Goal: Transaction & Acquisition: Purchase product/service

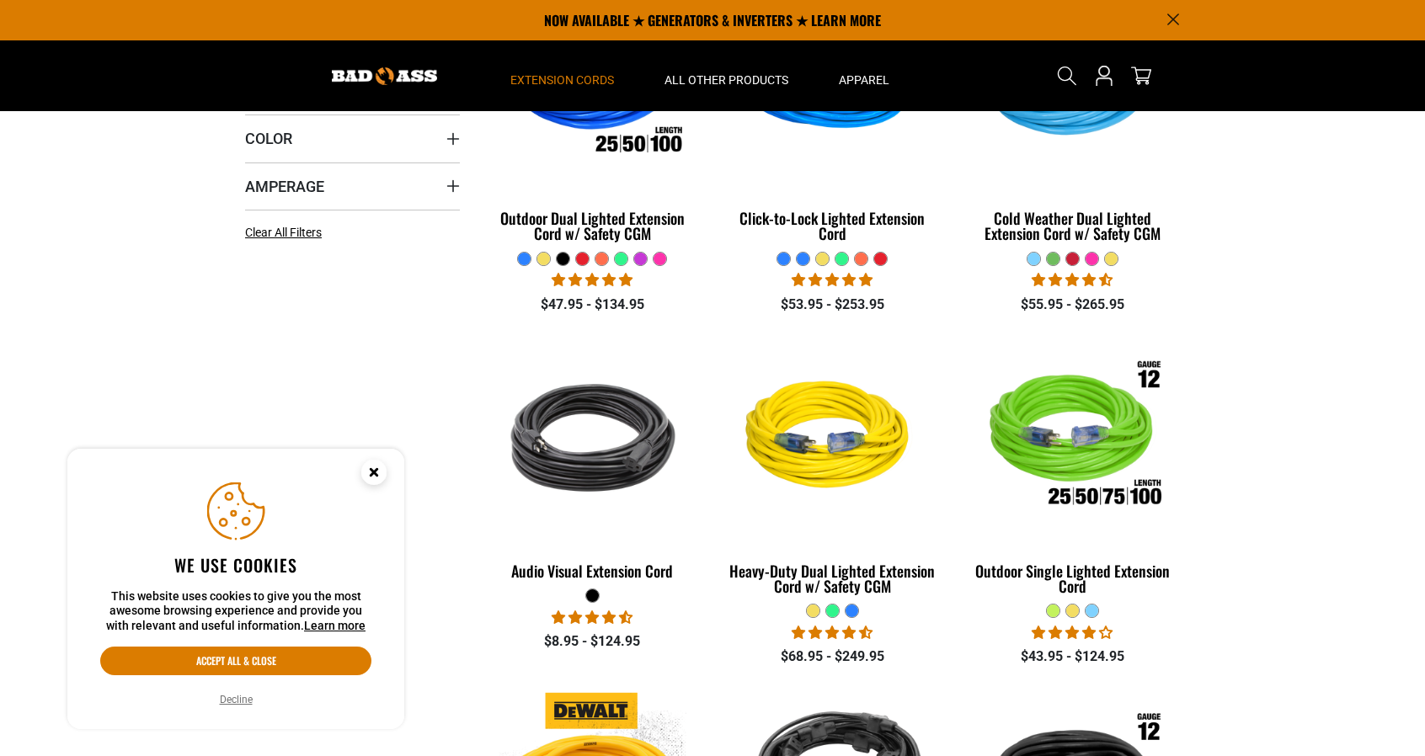
scroll to position [337, 0]
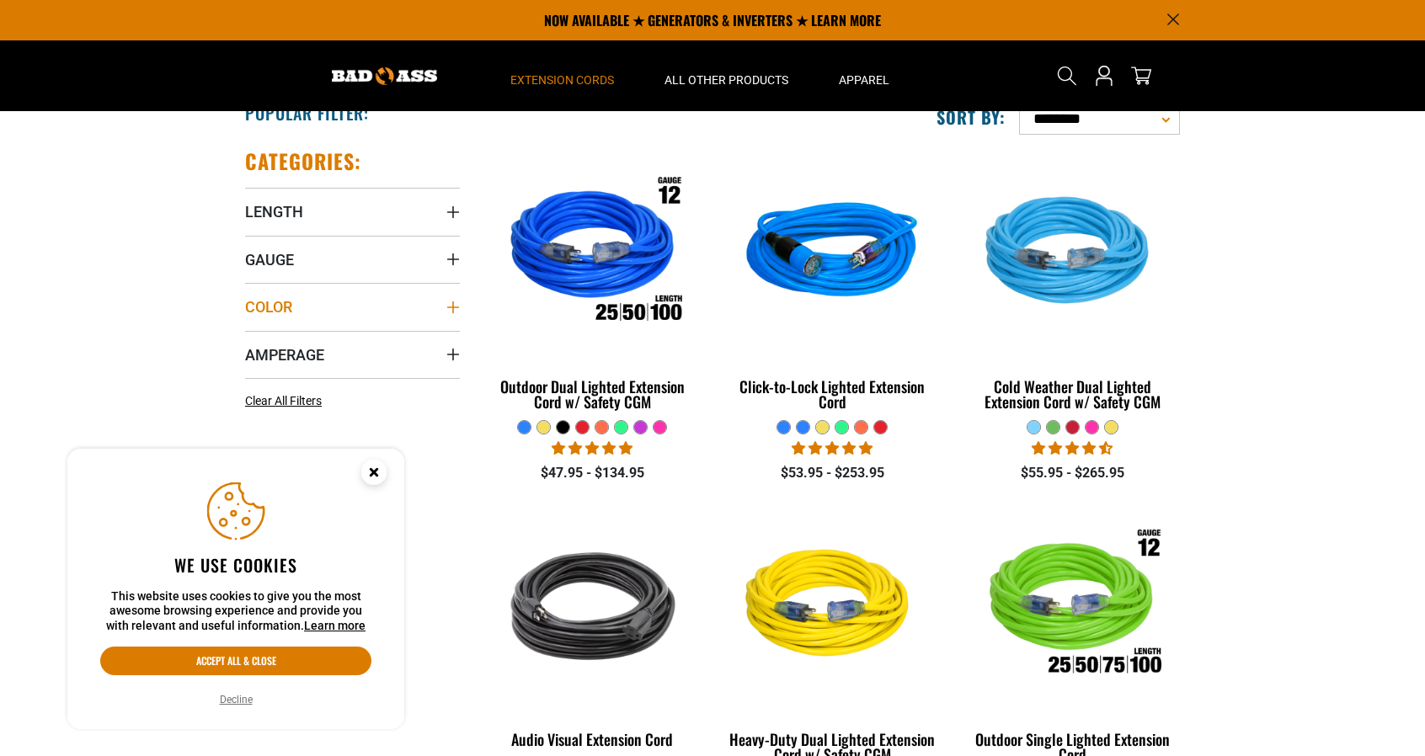
click at [451, 302] on icon "Color" at bounding box center [452, 307] width 13 height 13
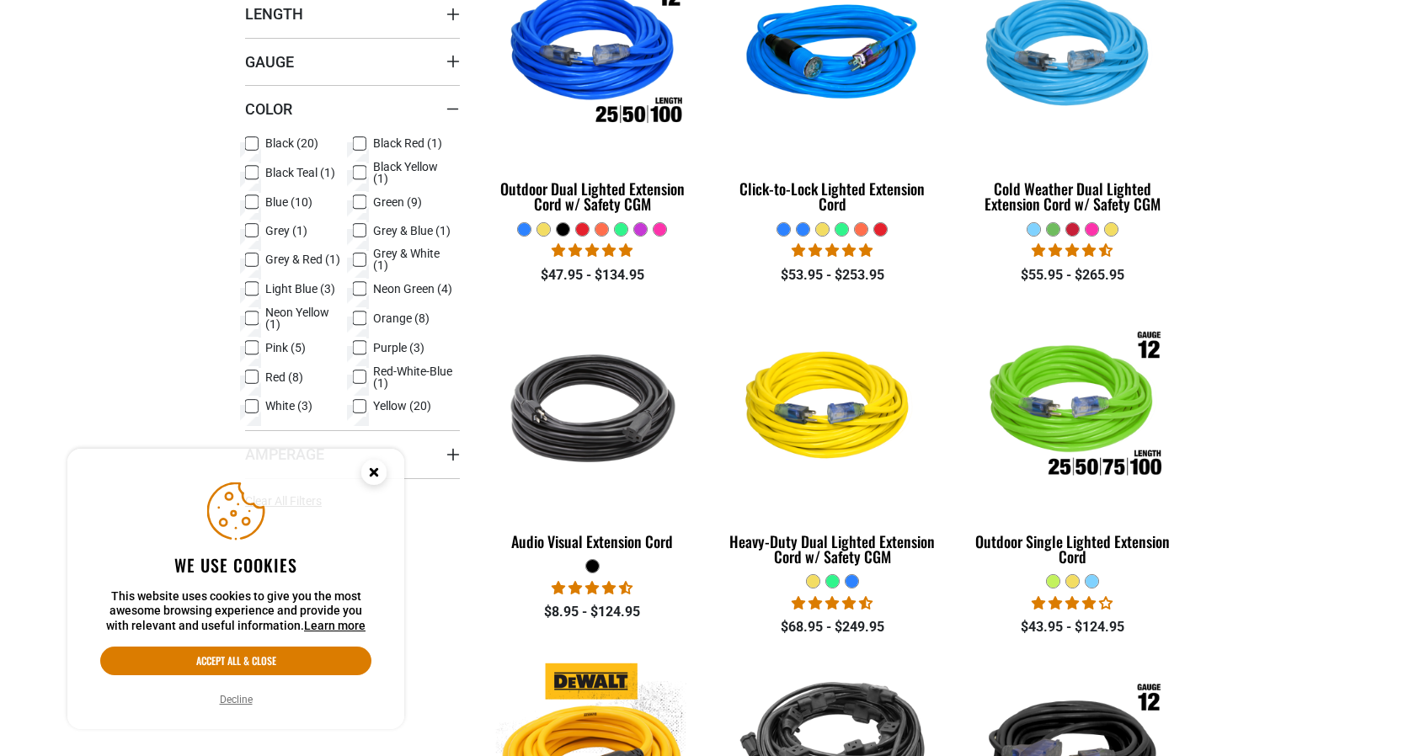
scroll to position [590, 0]
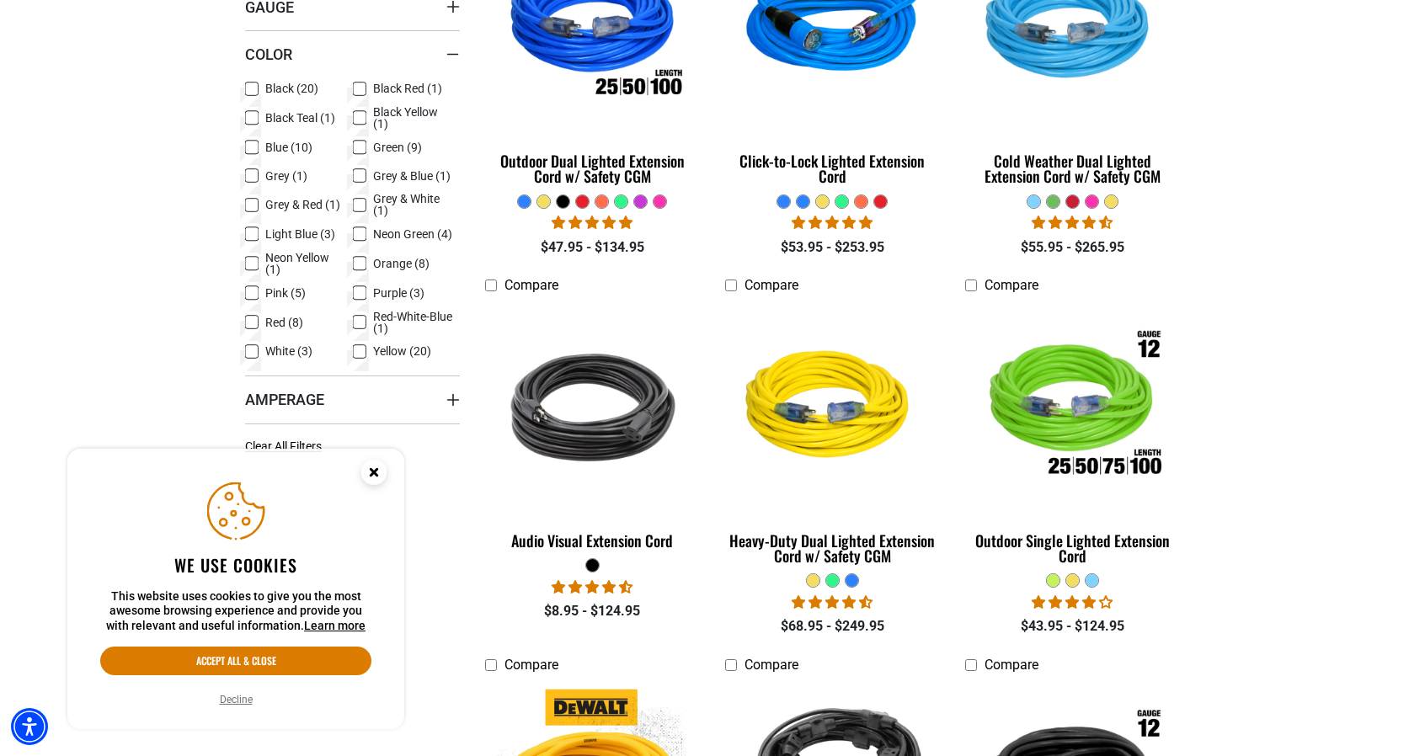
click at [355, 319] on icon at bounding box center [359, 323] width 13 height 22
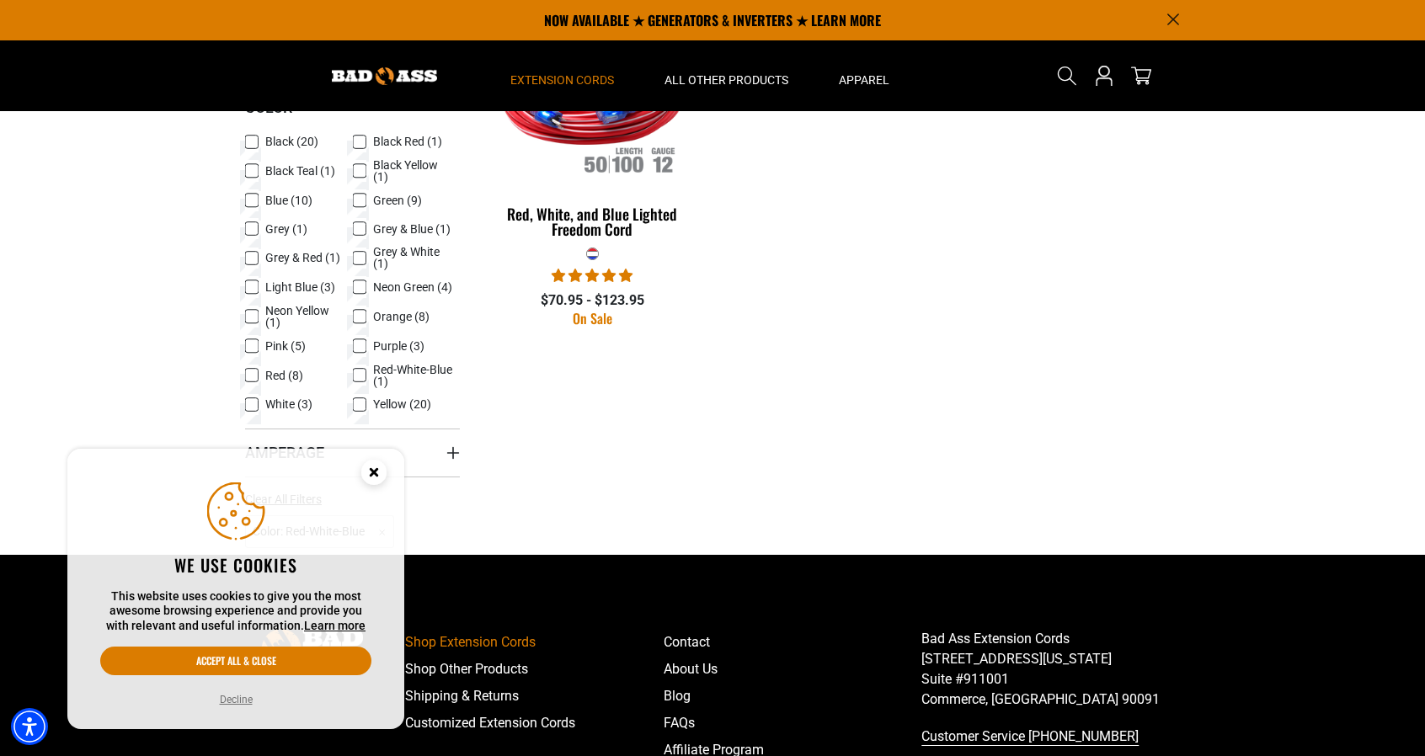
scroll to position [421, 0]
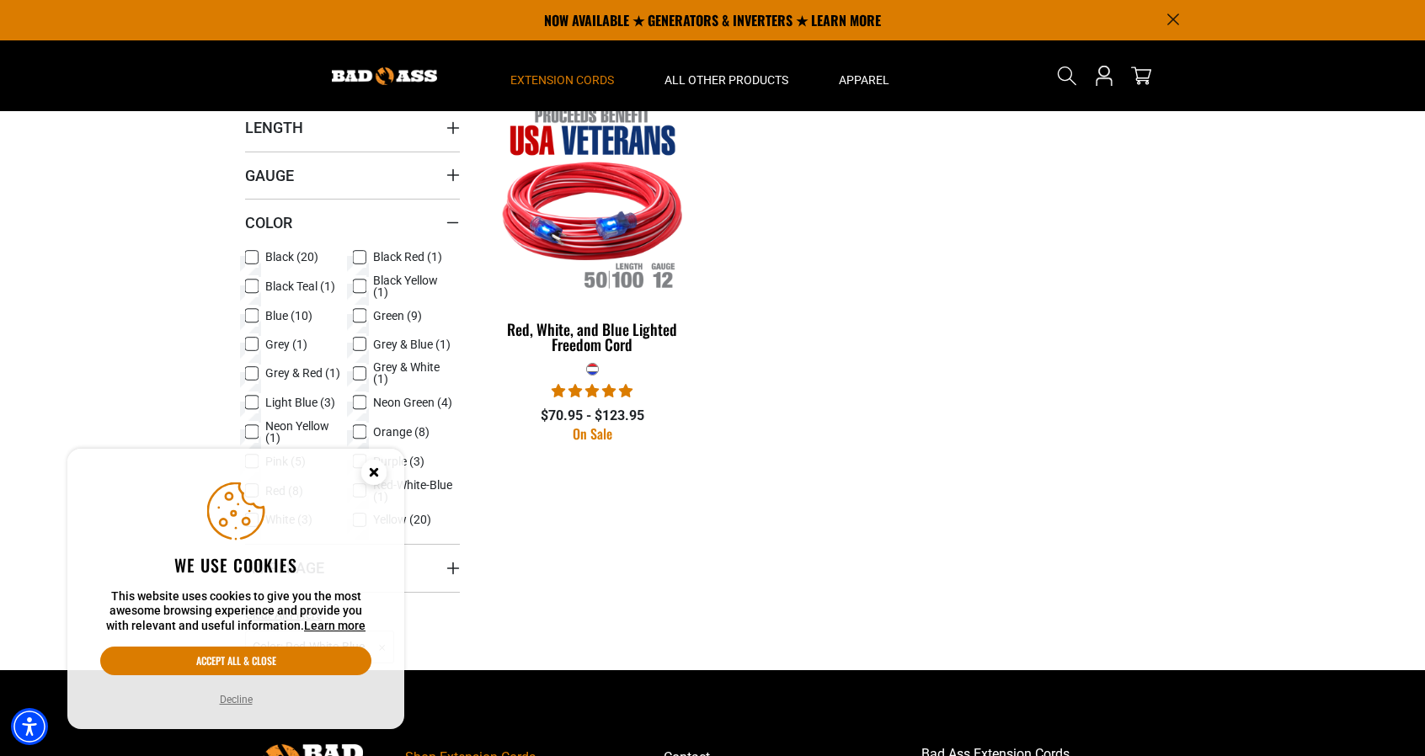
click at [253, 280] on icon at bounding box center [251, 286] width 13 height 22
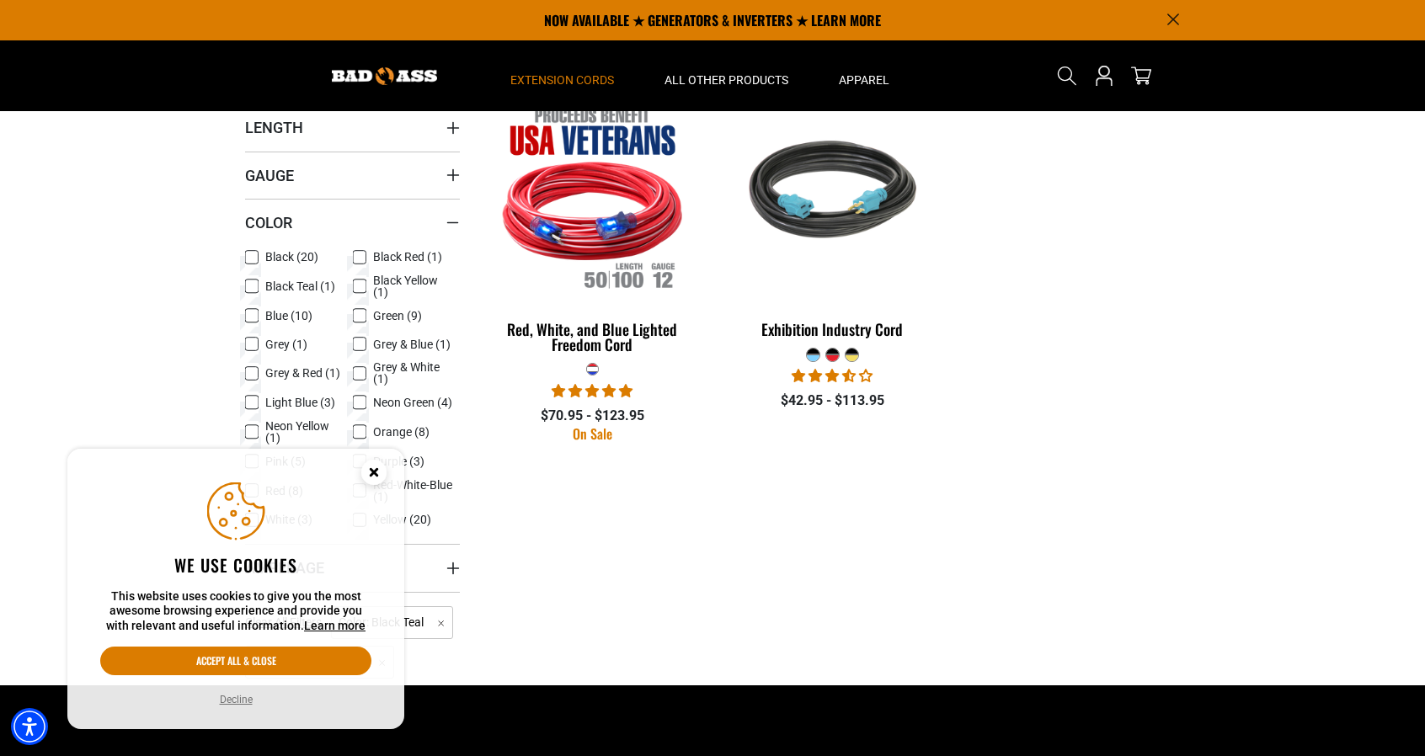
click at [366, 259] on label "Black Red (1) Black Red (1 product)" at bounding box center [407, 258] width 108 height 22
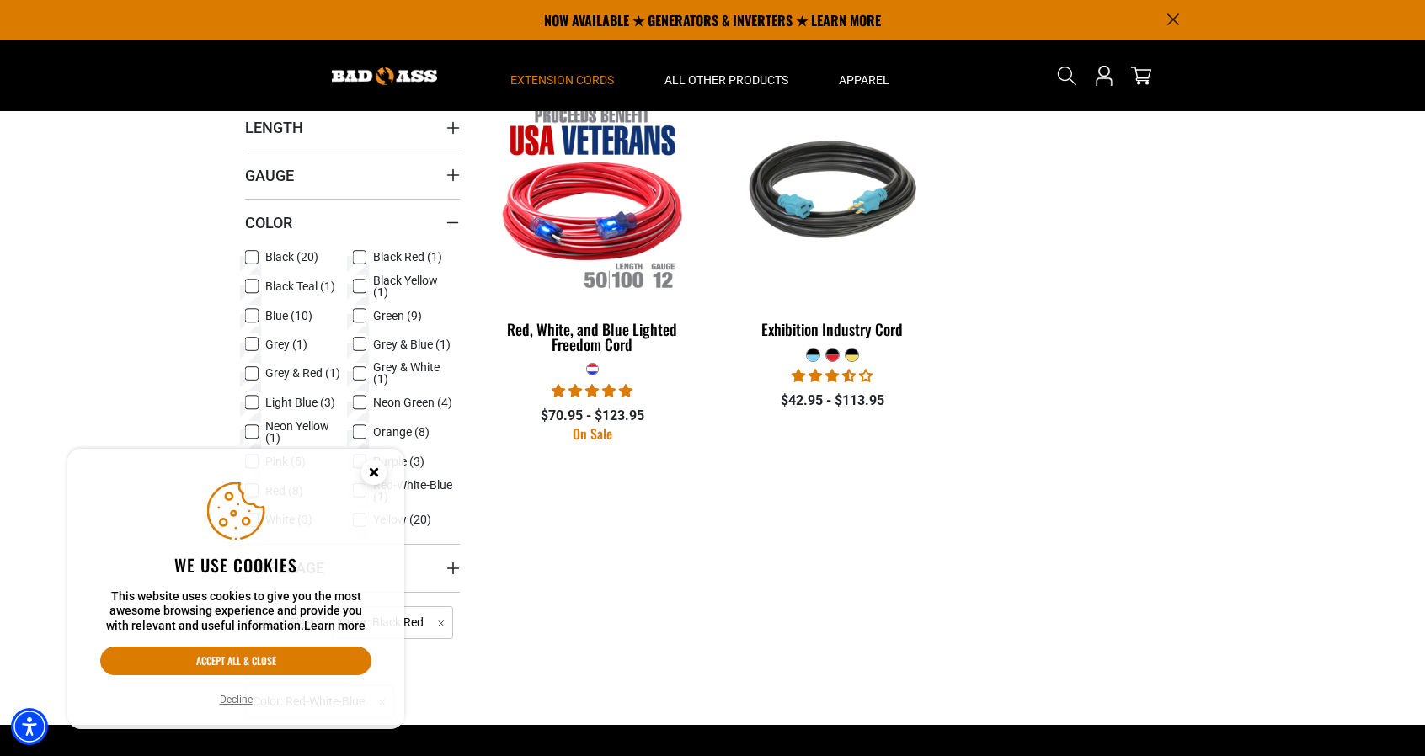
click at [253, 287] on icon at bounding box center [252, 286] width 10 height 9
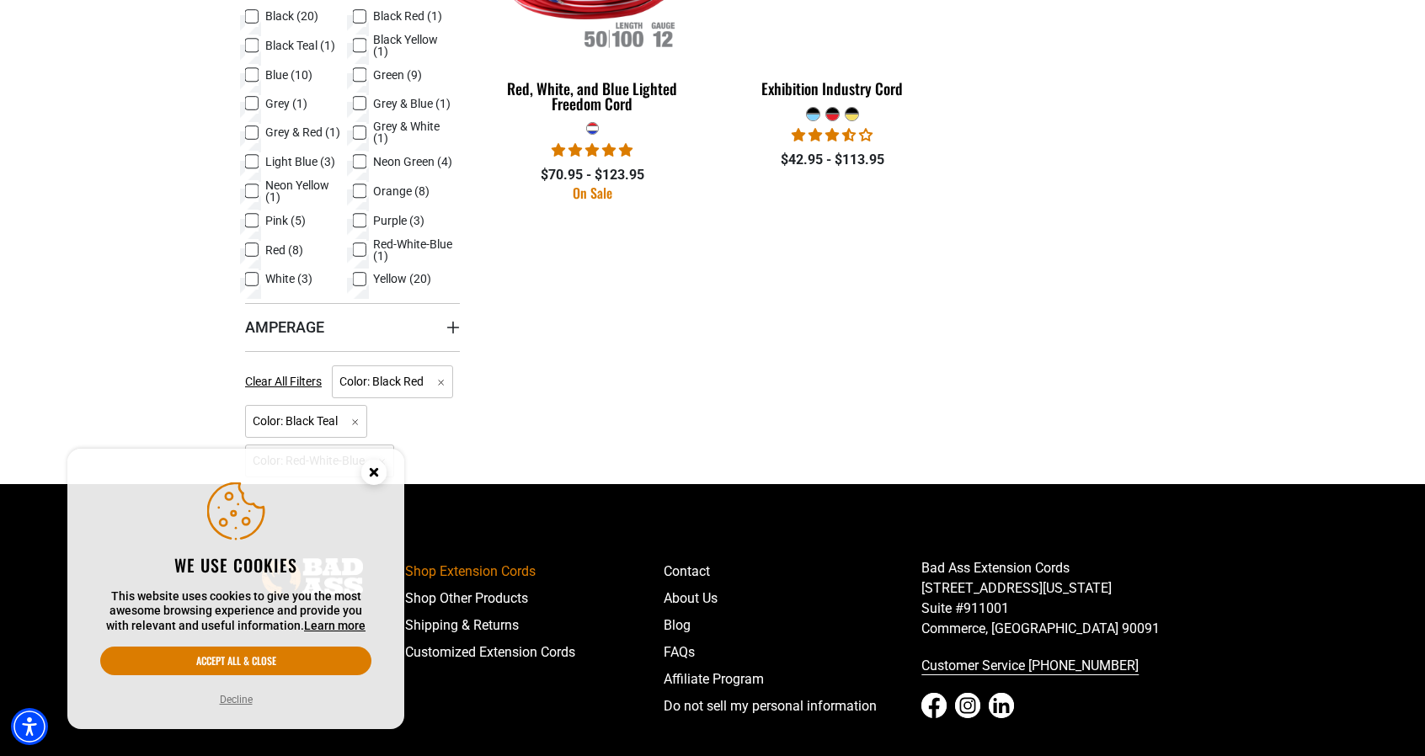
scroll to position [674, 0]
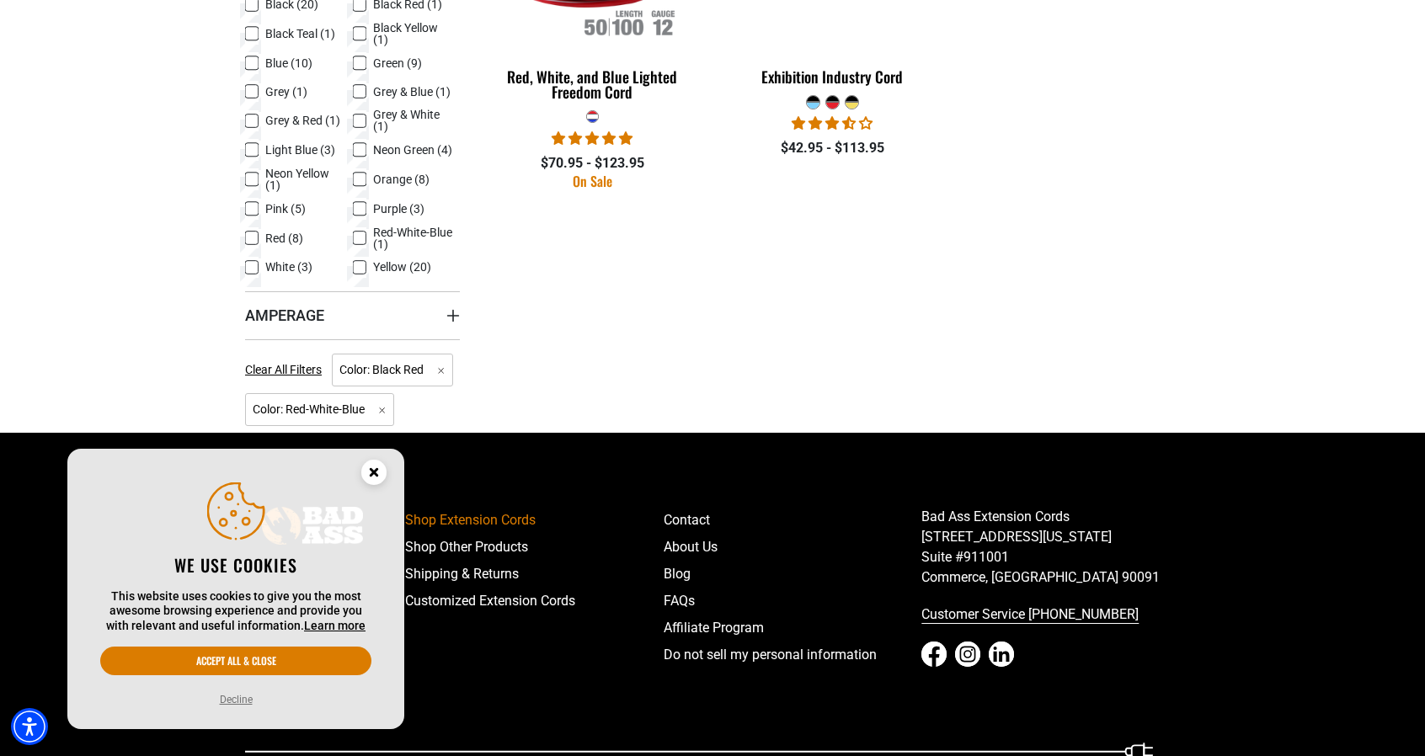
click at [361, 238] on icon at bounding box center [360, 237] width 10 height 9
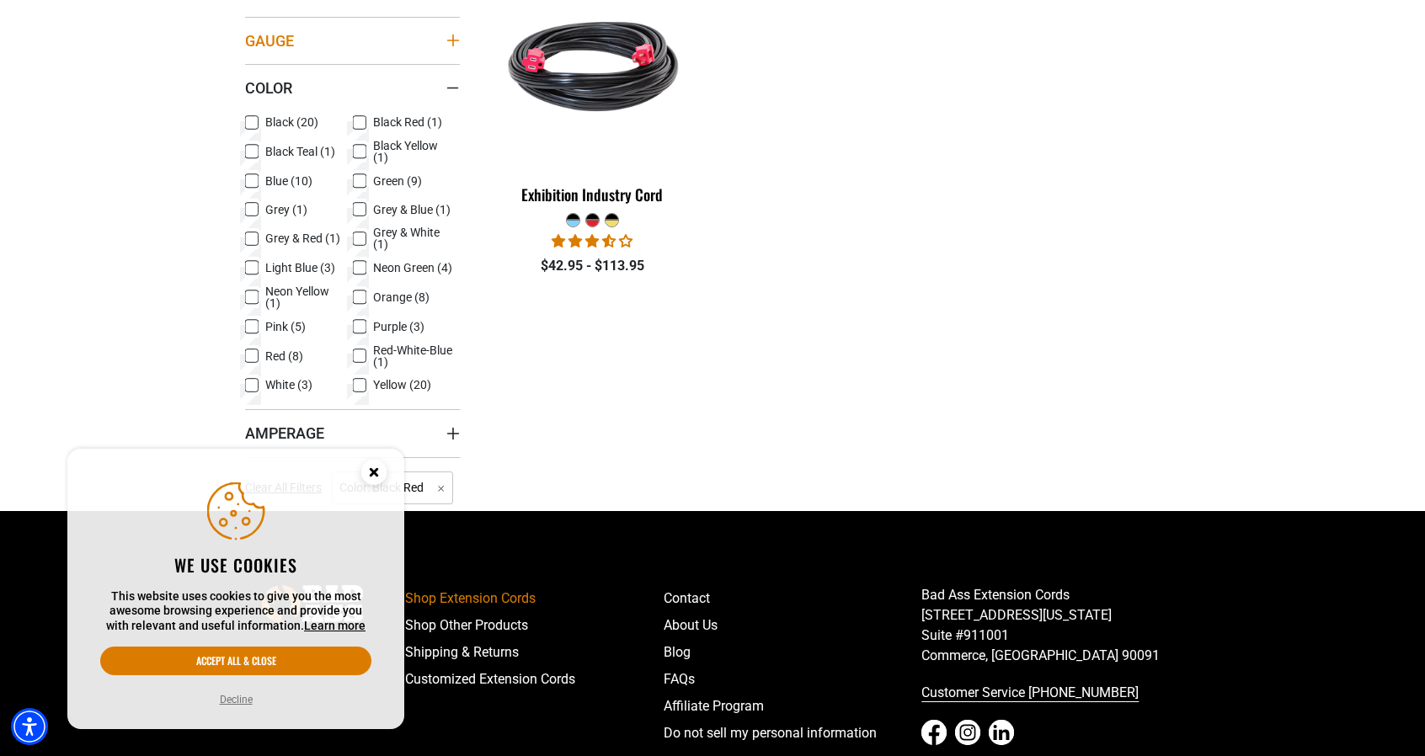
scroll to position [590, 0]
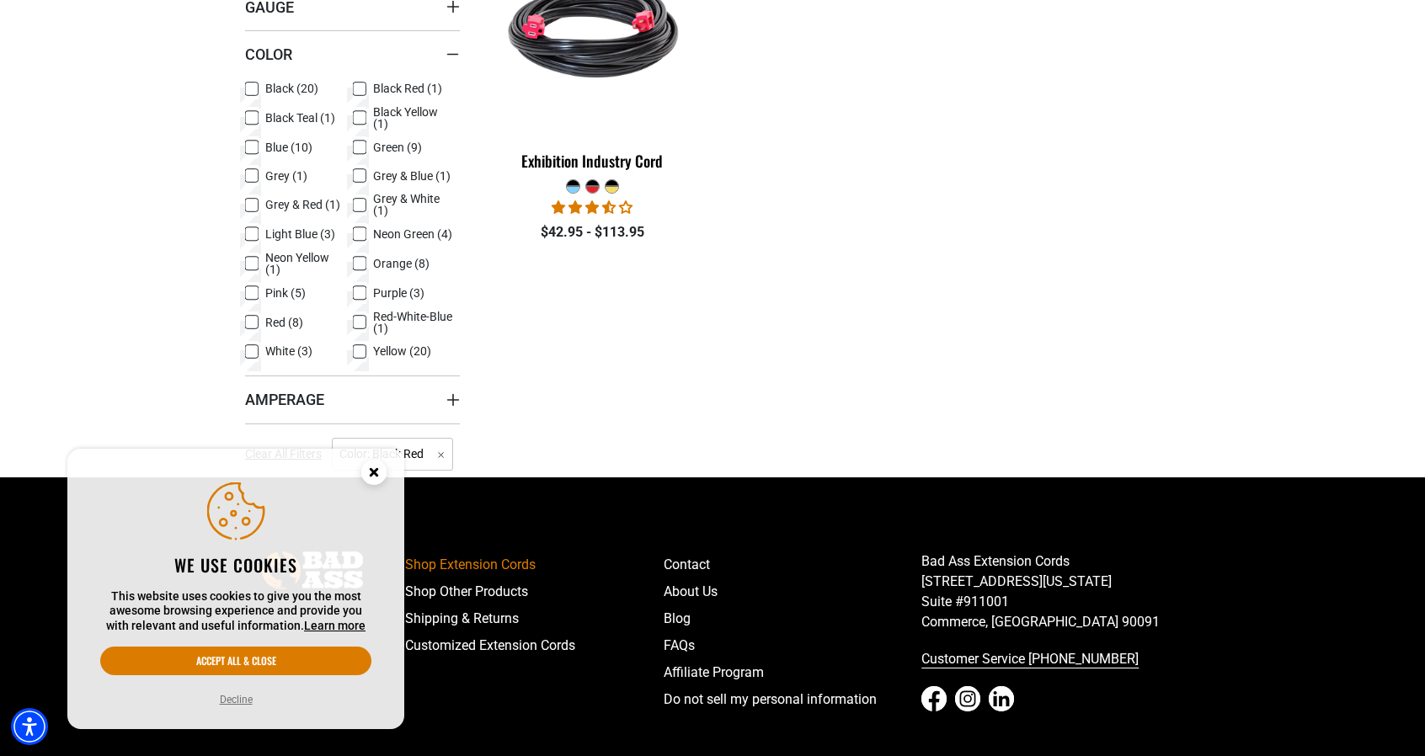
click at [573, 186] on div at bounding box center [573, 189] width 13 height 7
click at [259, 257] on label "Neon Yellow (1) Neon Yellow (1 product)" at bounding box center [299, 264] width 108 height 24
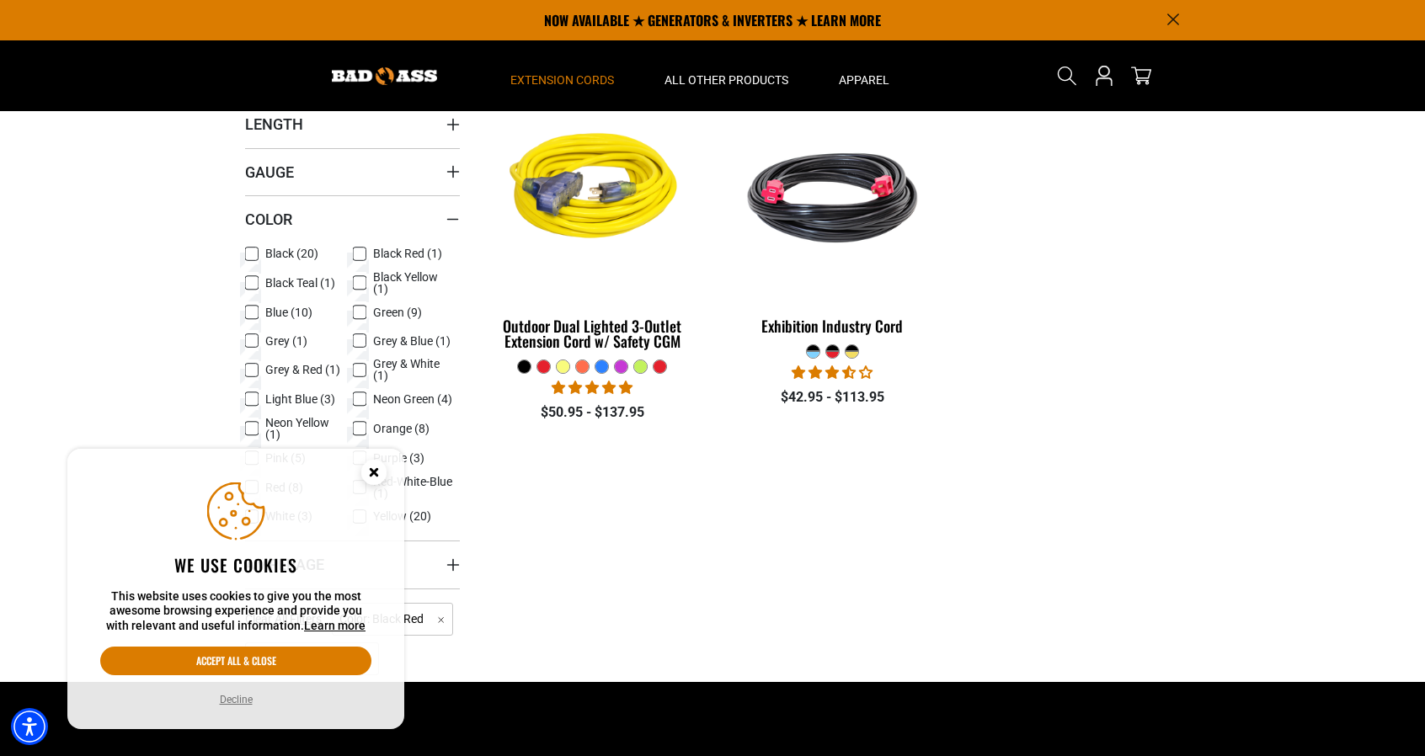
scroll to position [421, 0]
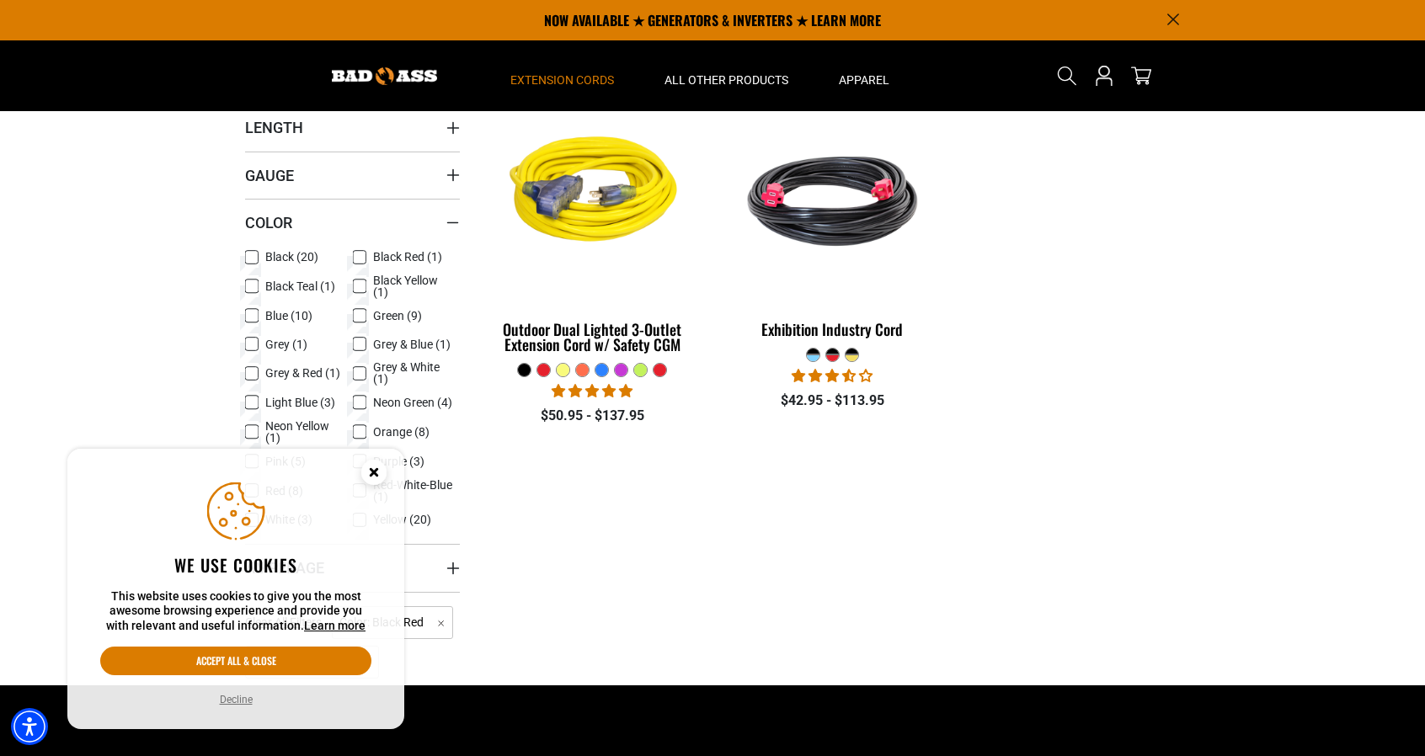
click at [256, 339] on icon at bounding box center [251, 345] width 13 height 22
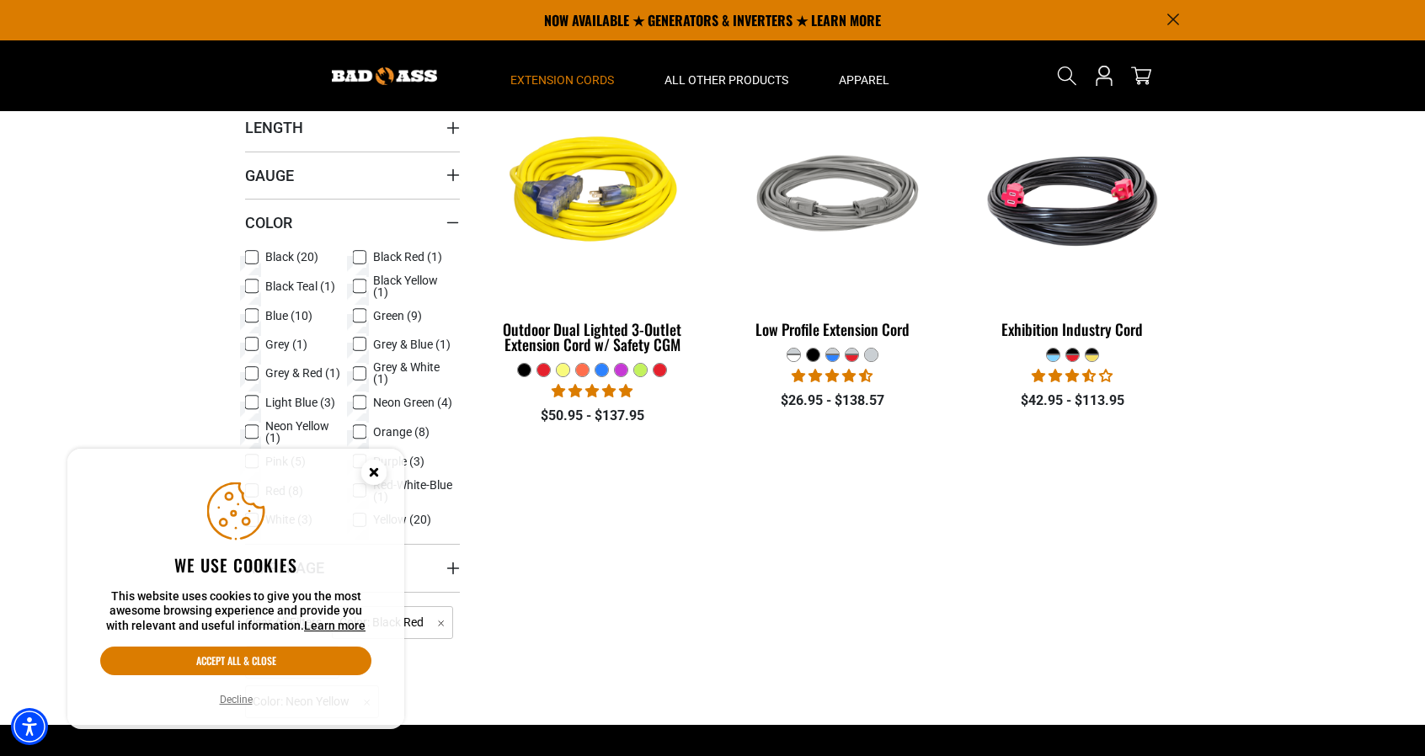
click at [853, 362] on div "Compare Low Profile Extension Cord" at bounding box center [832, 245] width 215 height 362
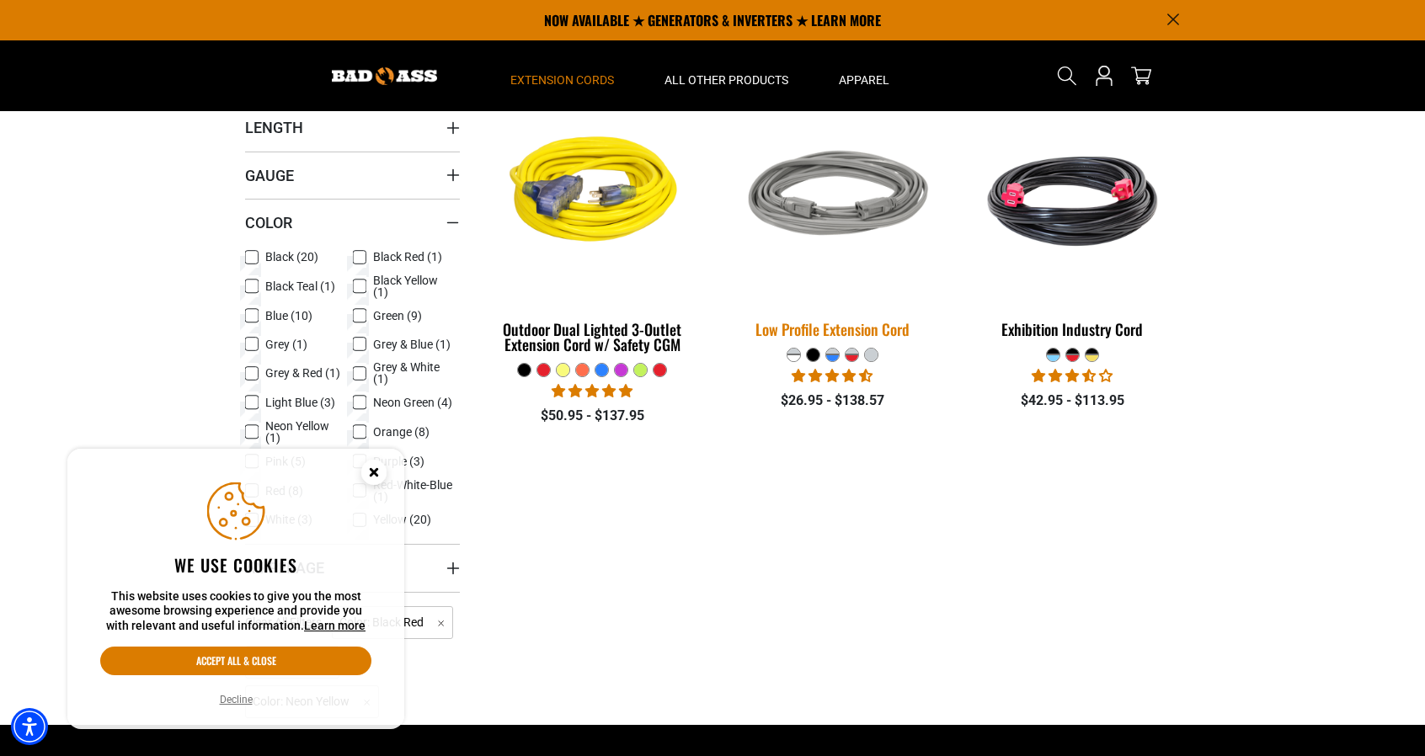
click at [848, 304] on link "Low Profile Extension Cord" at bounding box center [832, 219] width 215 height 256
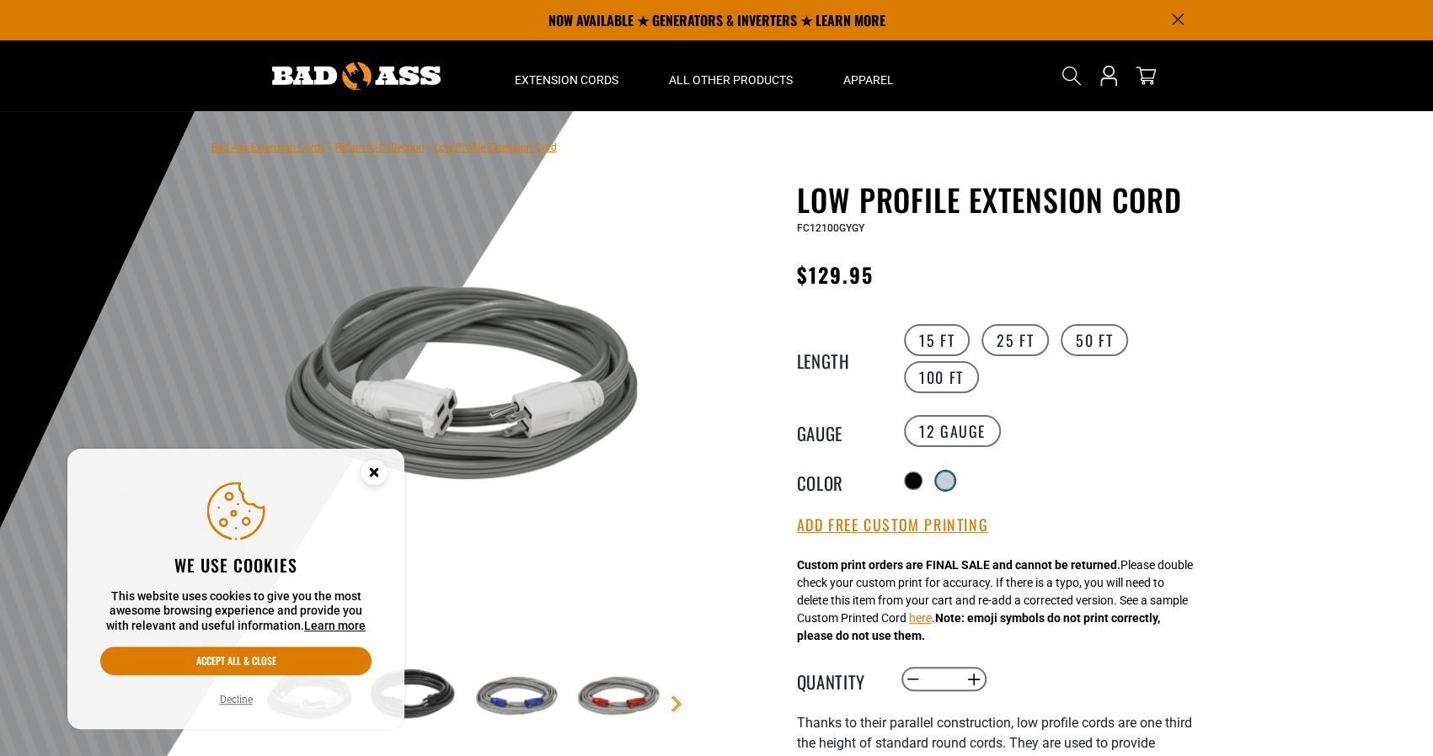
click at [944, 474] on div at bounding box center [945, 480] width 17 height 17
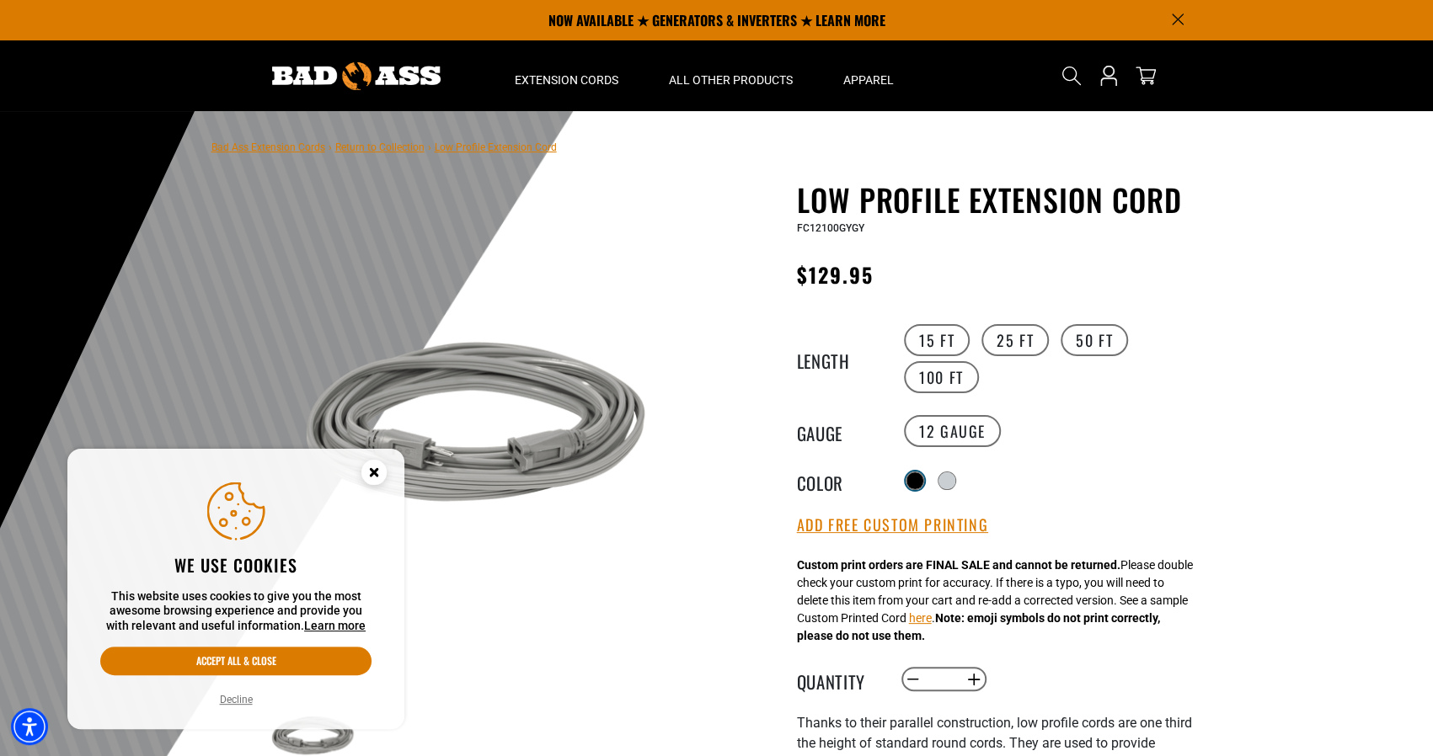
click at [908, 479] on div at bounding box center [914, 480] width 17 height 17
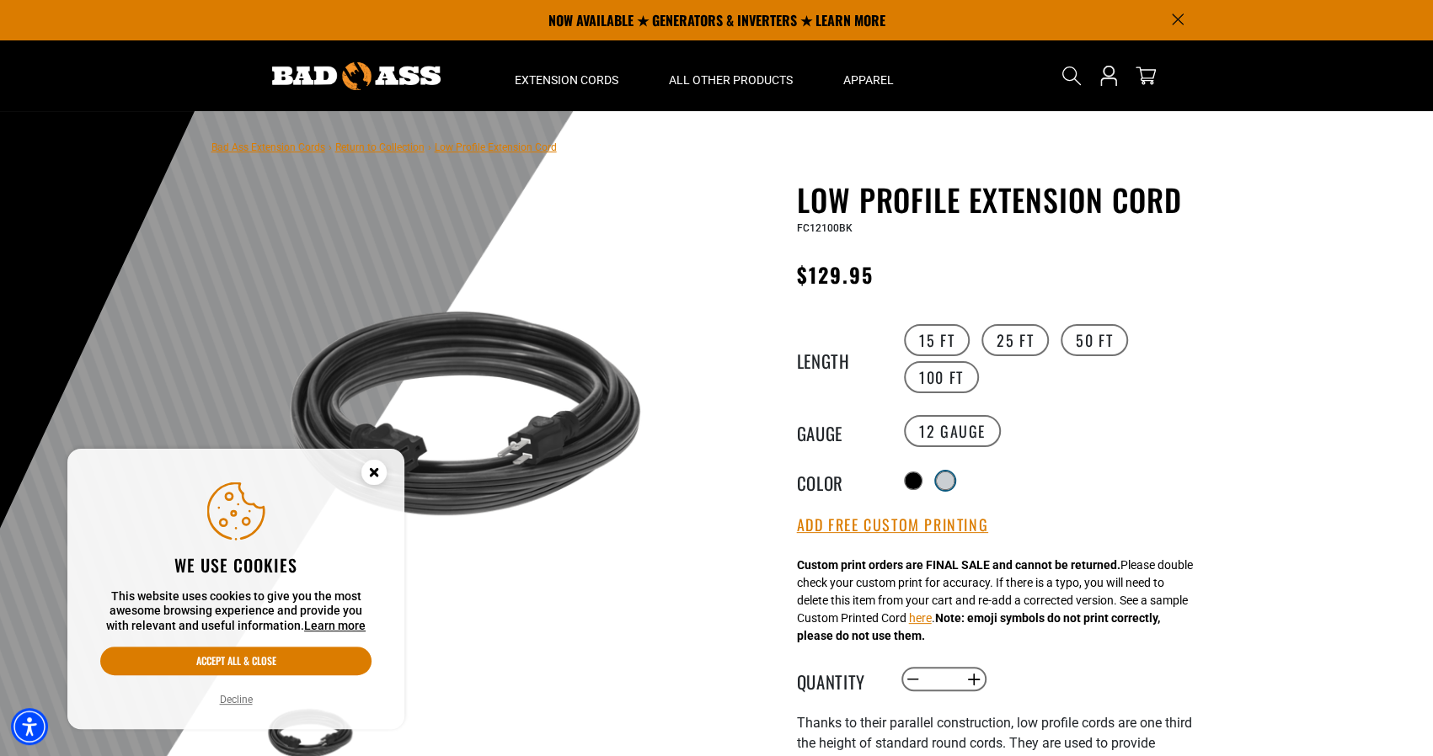
click at [942, 470] on div "products.product.variant_sold_out_or_unavailable products.product.variant_sold_…" at bounding box center [1054, 481] width 310 height 30
click at [952, 478] on div at bounding box center [945, 480] width 17 height 17
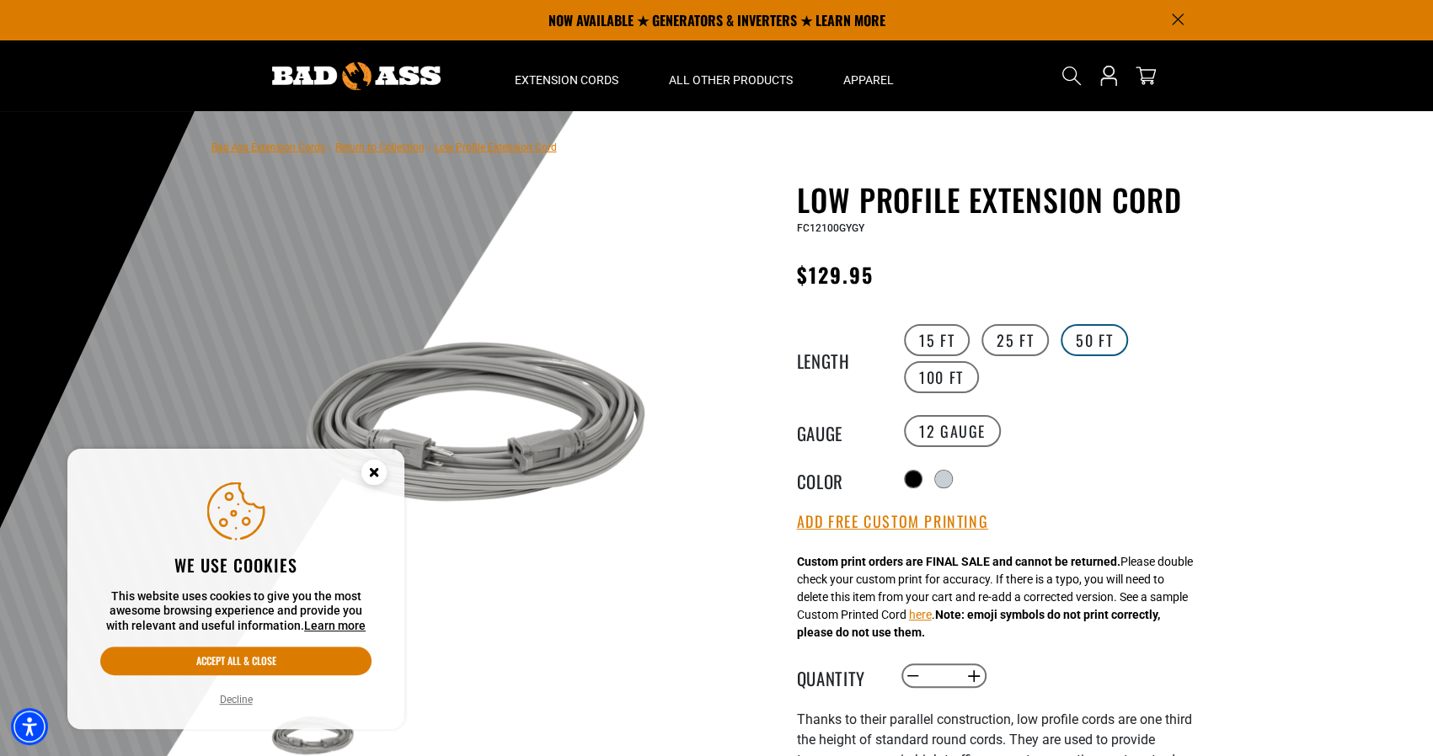
click at [1074, 339] on label "50 FT" at bounding box center [1093, 340] width 67 height 32
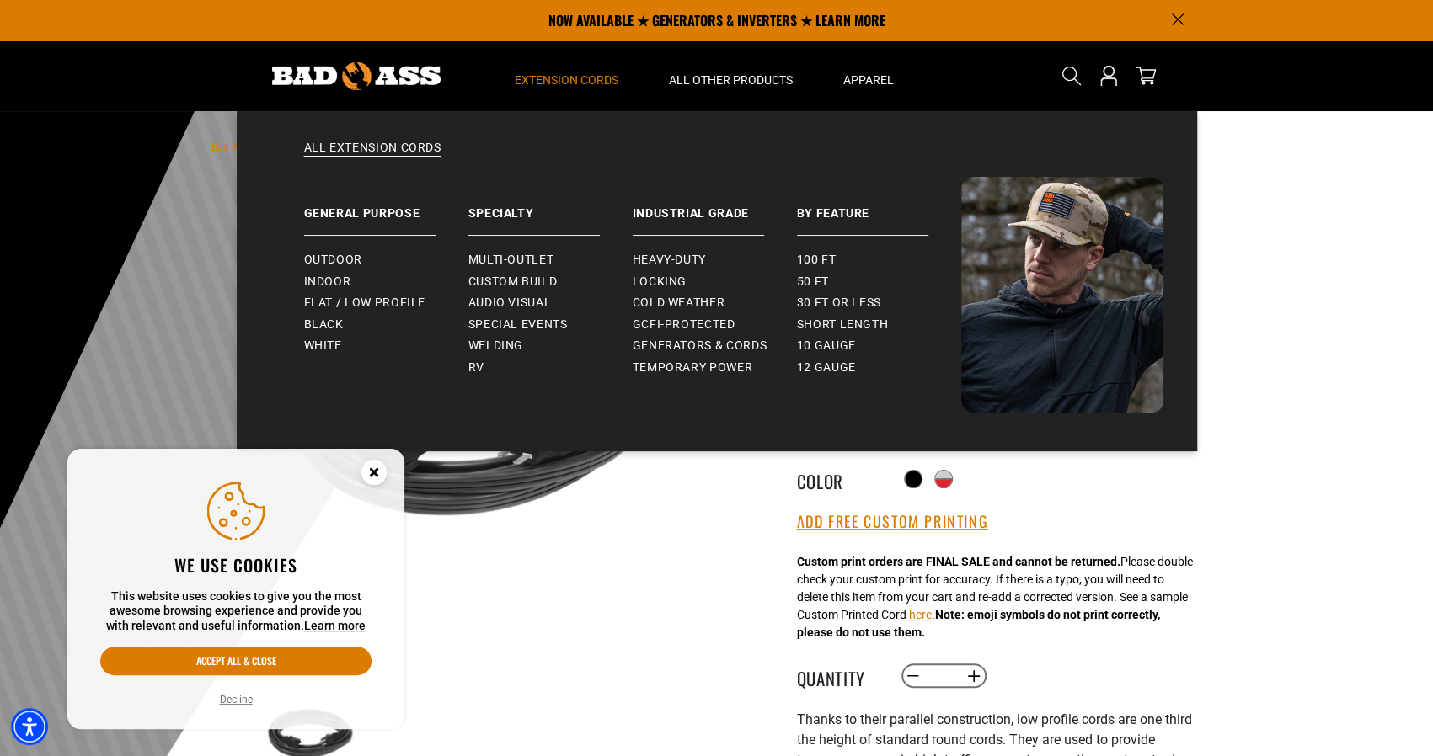
click at [555, 83] on span "Extension Cords" at bounding box center [567, 79] width 104 height 15
click at [691, 262] on span "Heavy-Duty" at bounding box center [668, 260] width 73 height 15
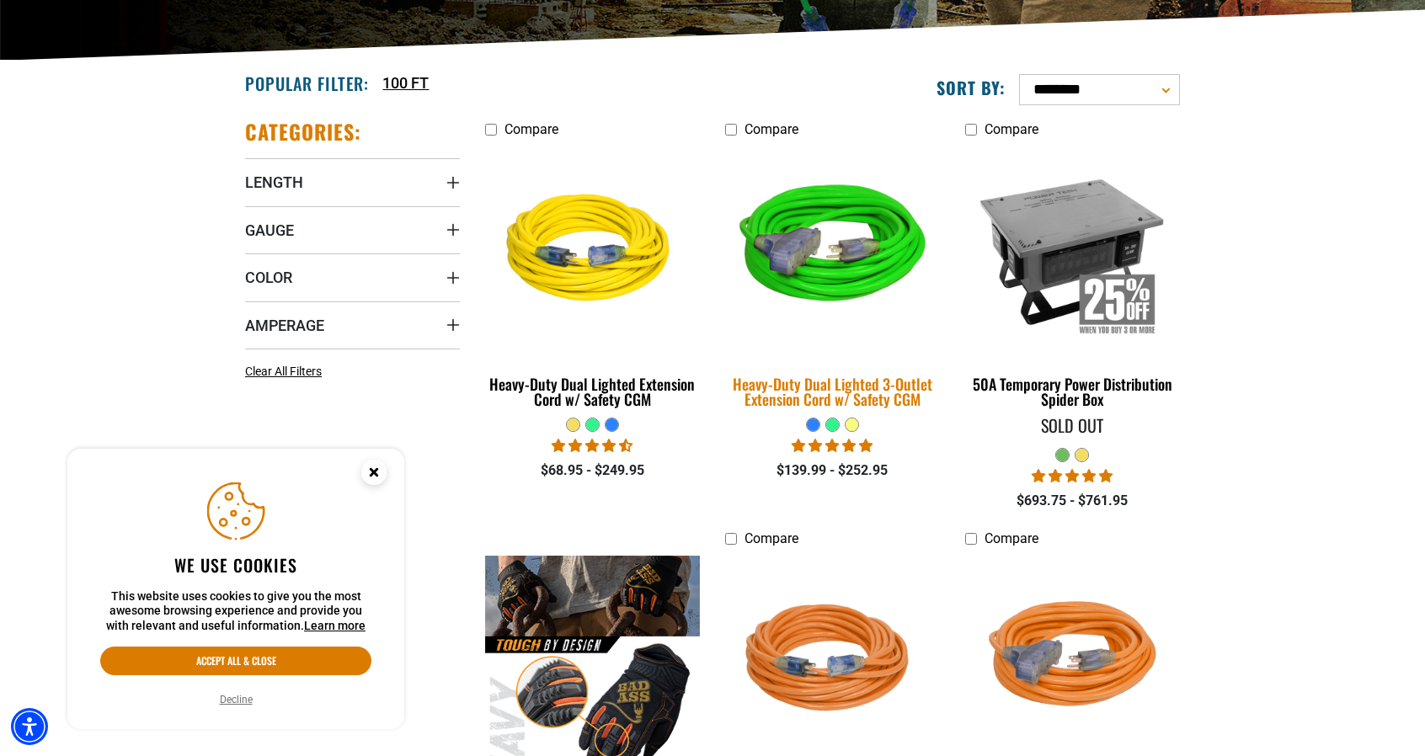
scroll to position [421, 0]
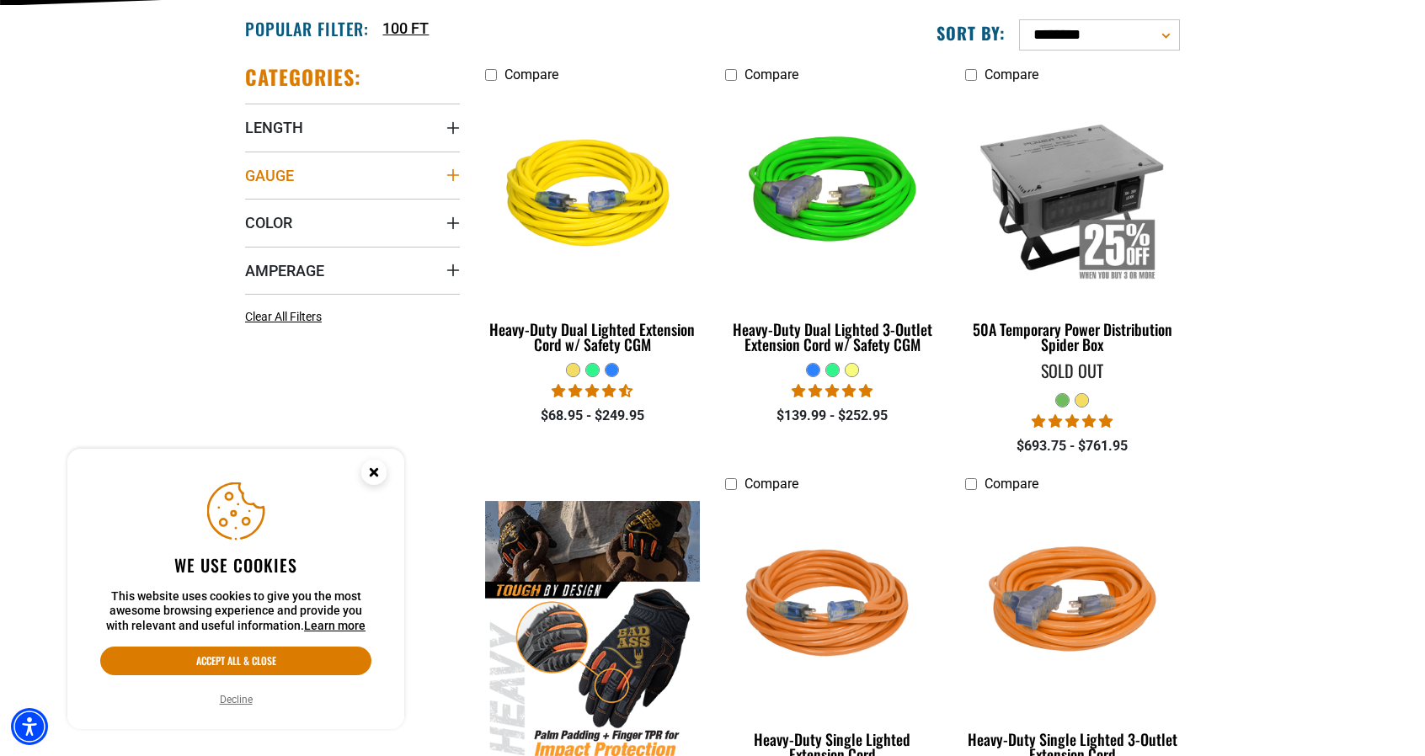
click at [396, 169] on summary "Gauge" at bounding box center [352, 175] width 215 height 47
click at [387, 298] on summary "Amperage" at bounding box center [352, 304] width 215 height 47
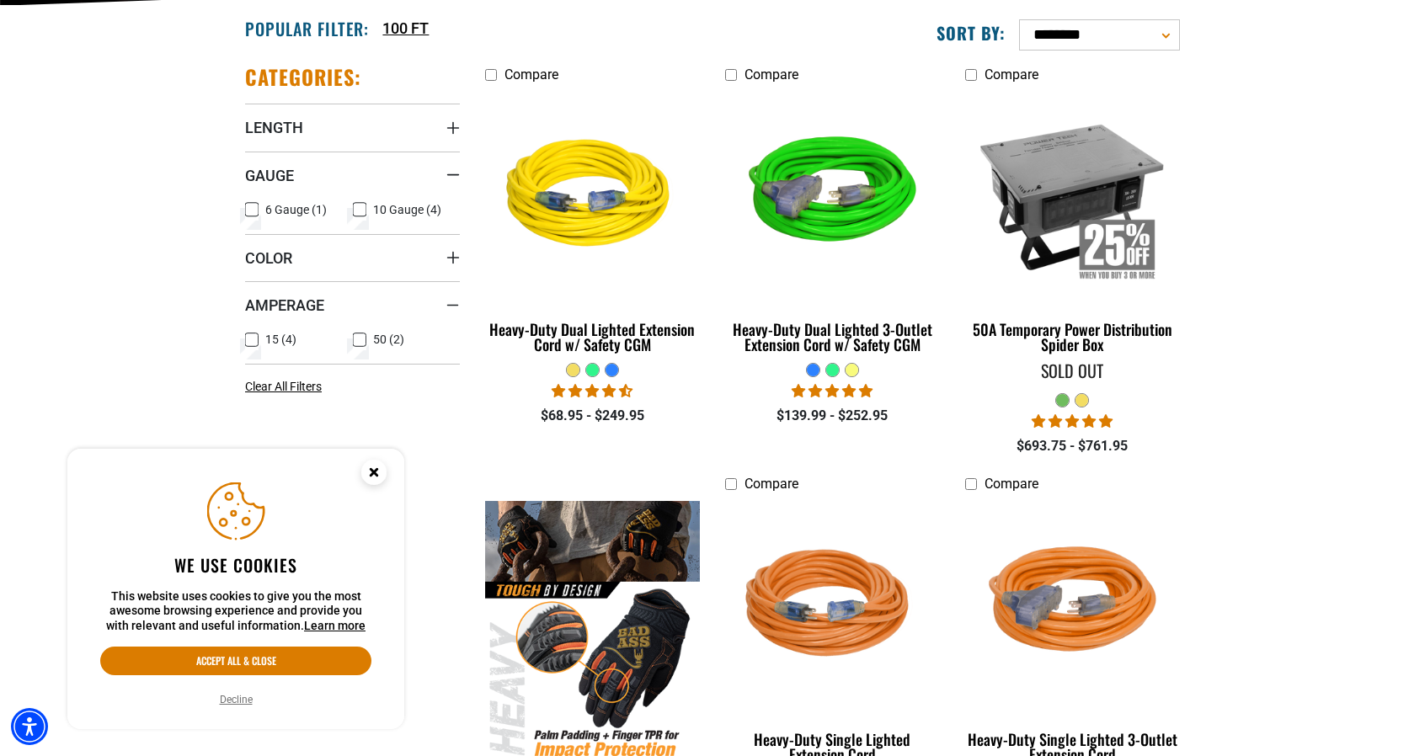
click at [354, 337] on icon at bounding box center [359, 340] width 13 height 22
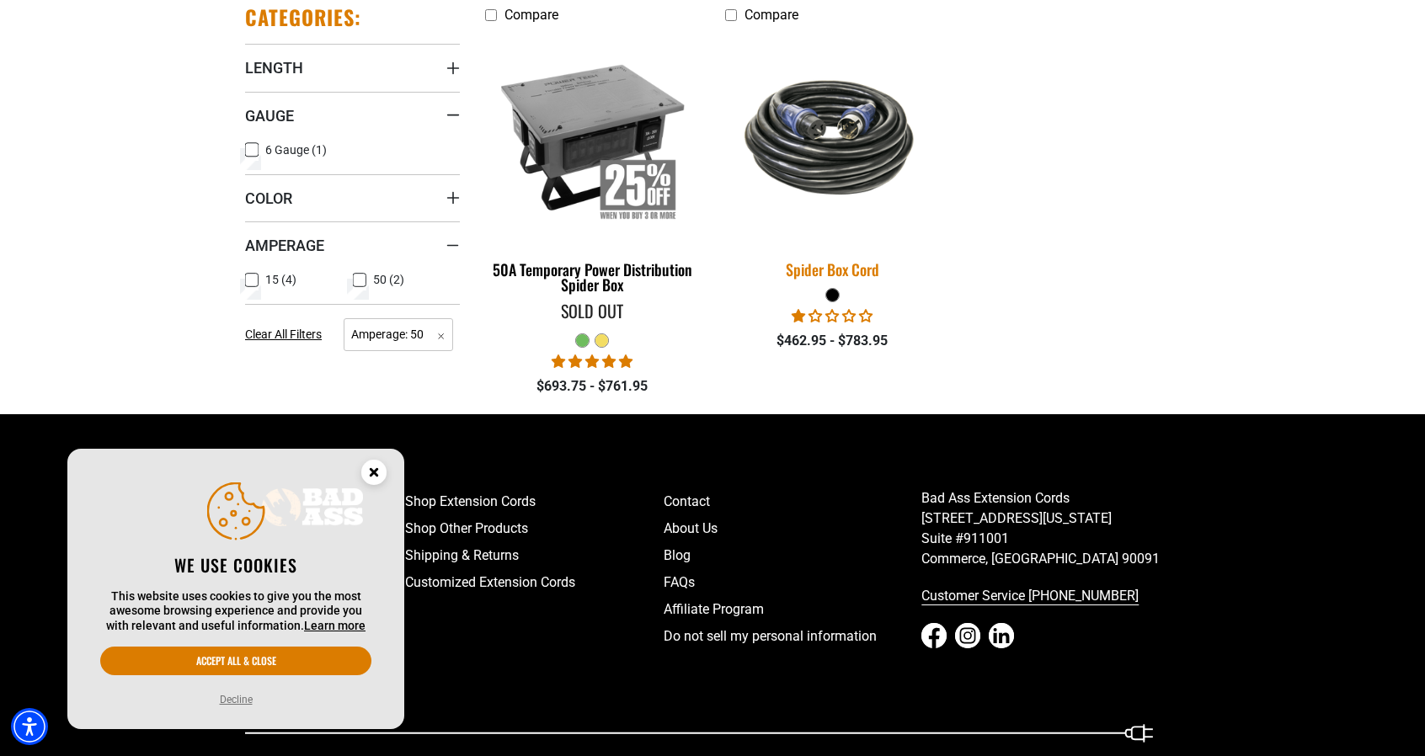
scroll to position [505, 0]
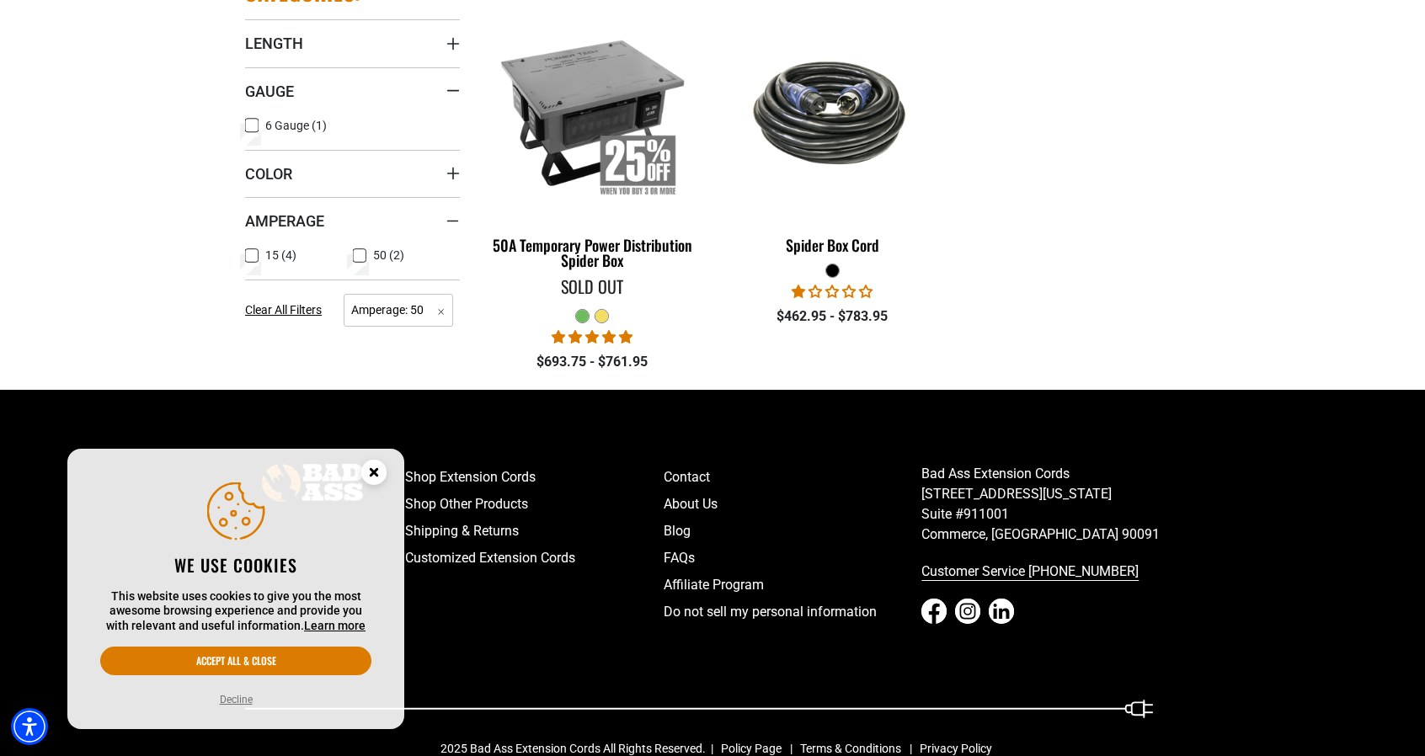
click at [248, 255] on icon at bounding box center [251, 256] width 13 height 22
